Goal: Go to known website: Access a specific website the user already knows

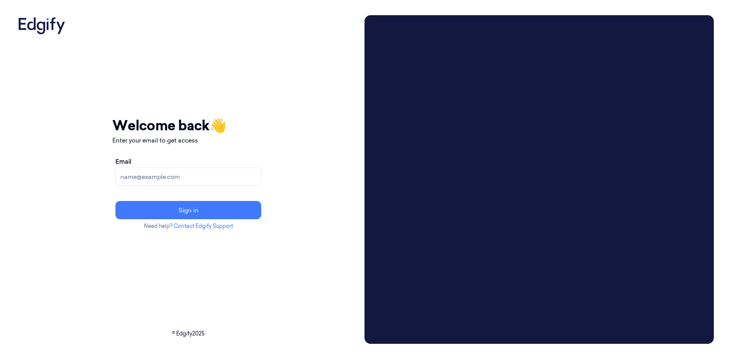
click at [261, 178] on input "Email" at bounding box center [188, 176] width 146 height 18
type input "davidv@edgify.ai"
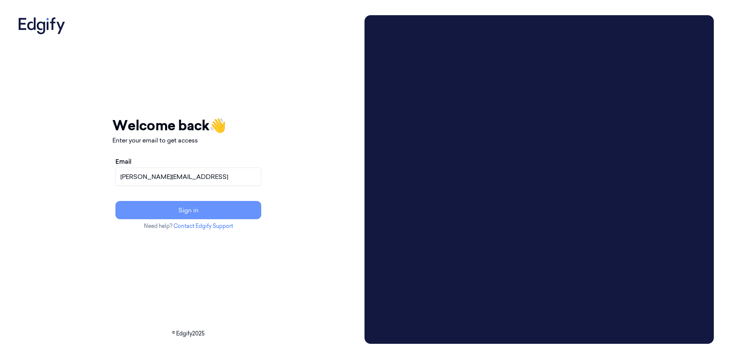
click at [235, 202] on button "Sign in" at bounding box center [188, 210] width 146 height 18
